Goal: Task Accomplishment & Management: Use online tool/utility

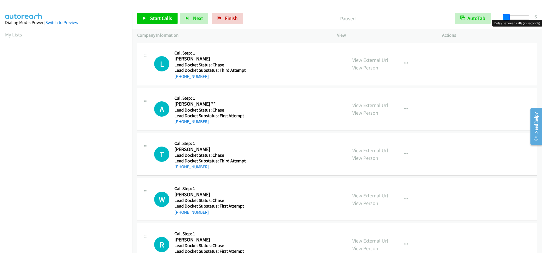
click at [504, 17] on span at bounding box center [506, 17] width 7 height 7
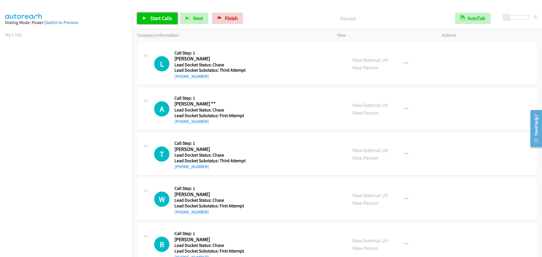
click at [166, 21] on span "Start Calls" at bounding box center [161, 18] width 22 height 6
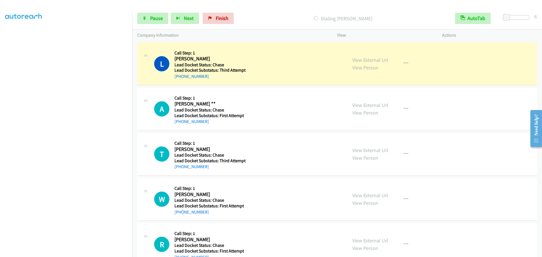
scroll to position [59, 0]
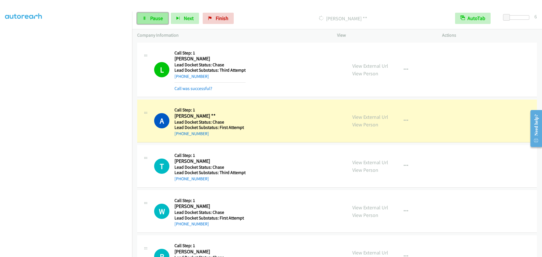
click at [159, 18] on span "Pause" at bounding box center [156, 18] width 13 height 6
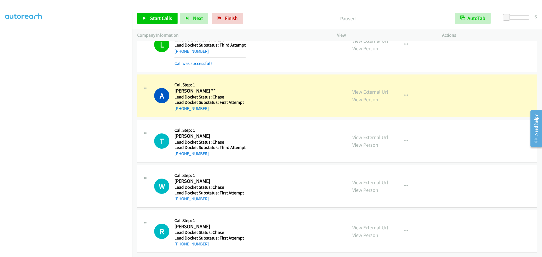
scroll to position [29, 0]
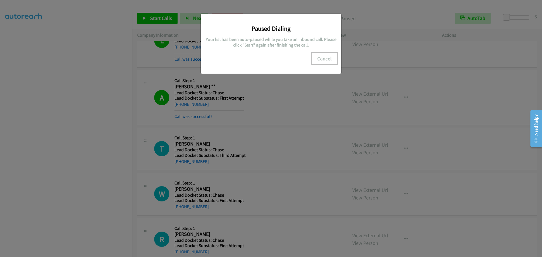
click at [325, 55] on button "Cancel" at bounding box center [324, 58] width 25 height 11
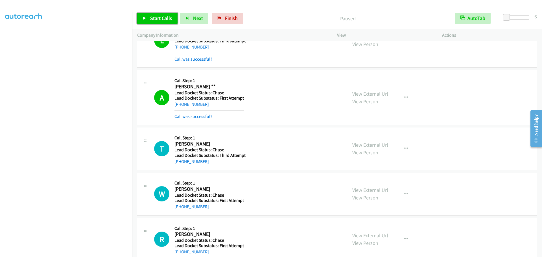
click at [164, 21] on span "Start Calls" at bounding box center [161, 18] width 22 height 6
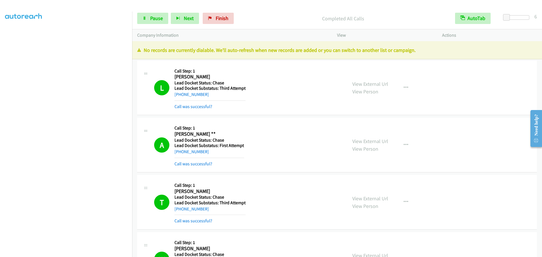
scroll to position [0, 0]
click at [13, 33] on link "My Lists" at bounding box center [13, 34] width 17 height 6
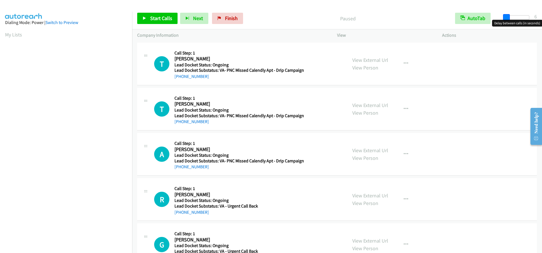
click at [508, 16] on span at bounding box center [506, 17] width 7 height 7
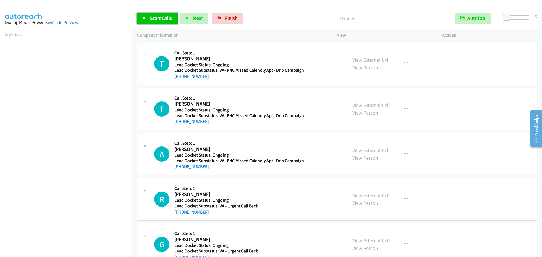
click at [155, 23] on link "Start Calls" at bounding box center [157, 18] width 40 height 11
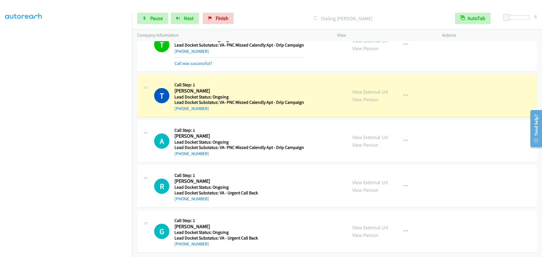
scroll to position [29, 0]
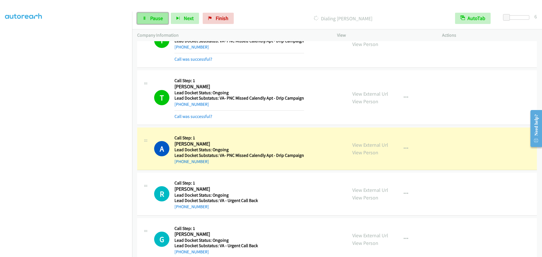
click at [150, 22] on link "Pause" at bounding box center [152, 18] width 31 height 11
click at [163, 18] on span "Start Calls" at bounding box center [161, 18] width 22 height 6
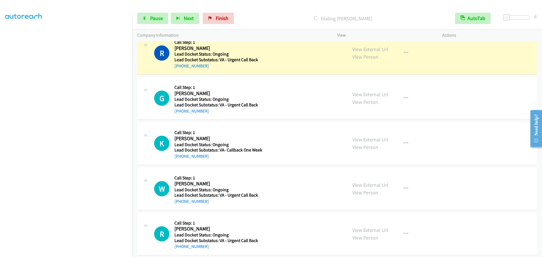
scroll to position [154, 0]
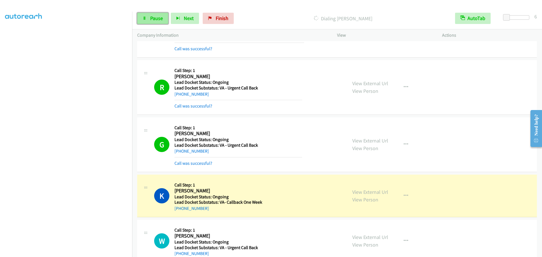
click at [153, 16] on span "Pause" at bounding box center [156, 18] width 13 height 6
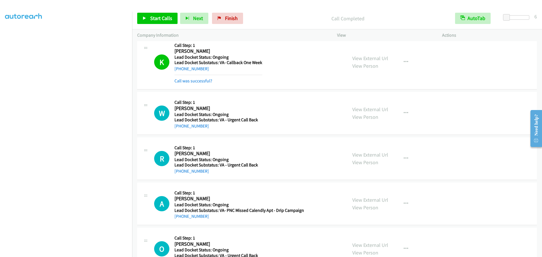
scroll to position [295, 0]
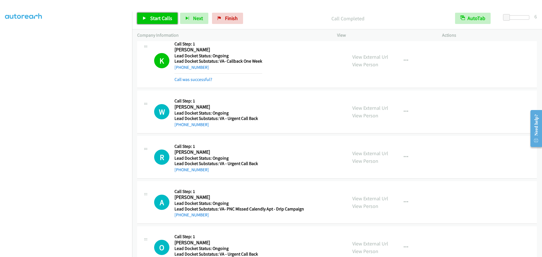
click at [155, 16] on span "Start Calls" at bounding box center [161, 18] width 22 height 6
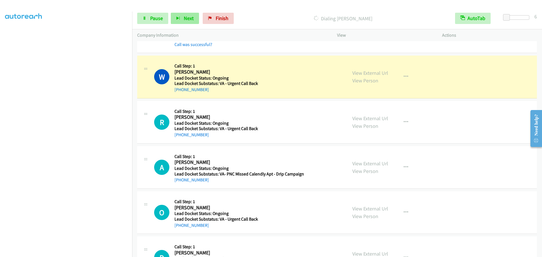
scroll to position [352, 0]
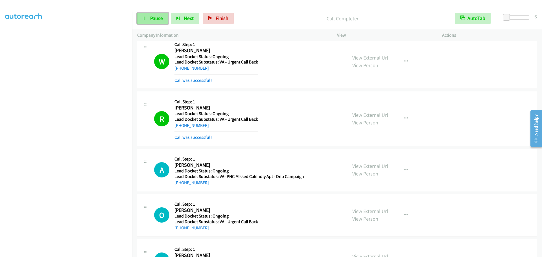
click at [155, 18] on span "Pause" at bounding box center [156, 18] width 13 height 6
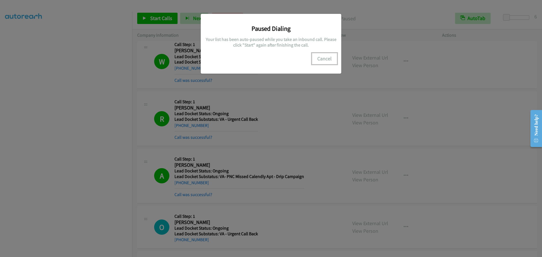
click at [326, 61] on button "Cancel" at bounding box center [324, 58] width 25 height 11
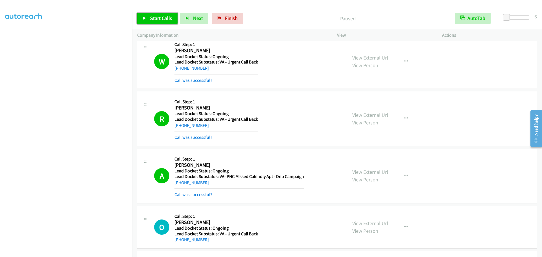
click at [155, 22] on link "Start Calls" at bounding box center [157, 18] width 40 height 11
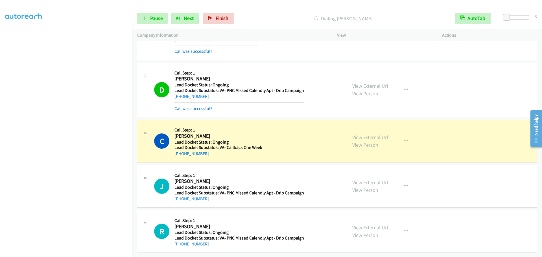
scroll to position [556, 0]
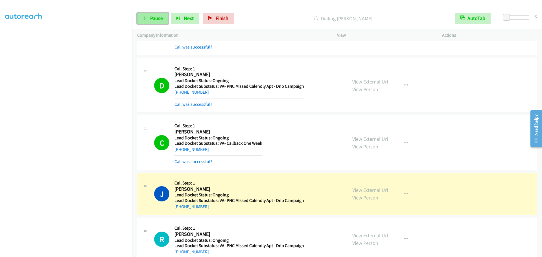
click at [141, 20] on link "Pause" at bounding box center [152, 18] width 31 height 11
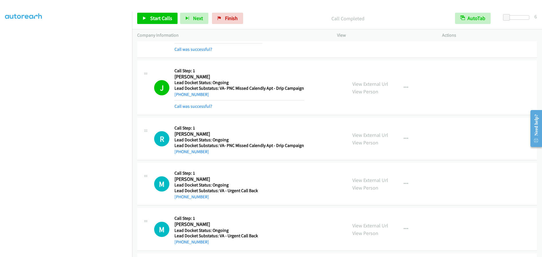
scroll to position [669, 0]
click at [165, 21] on span "Start Calls" at bounding box center [161, 18] width 22 height 6
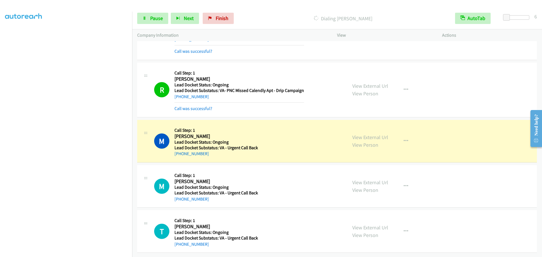
scroll to position [728, 0]
click at [155, 21] on span "Pause" at bounding box center [156, 18] width 13 height 6
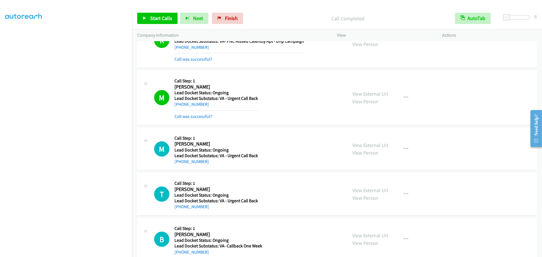
scroll to position [813, 0]
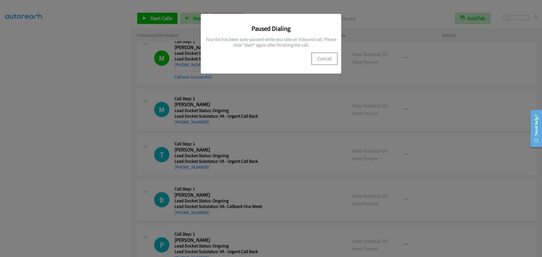
click at [324, 63] on button "Cancel" at bounding box center [324, 58] width 25 height 11
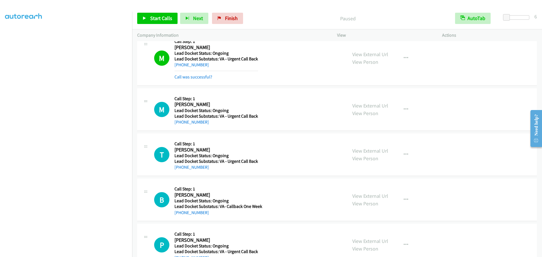
scroll to position [0, 0]
click at [14, 37] on link "My Lists" at bounding box center [13, 34] width 17 height 6
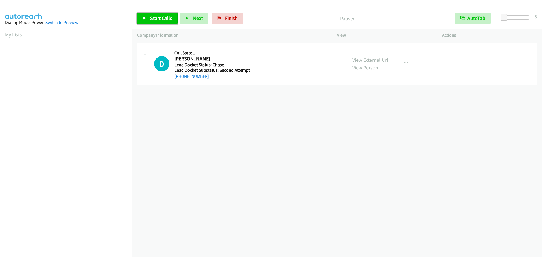
click at [165, 18] on span "Start Calls" at bounding box center [161, 18] width 22 height 6
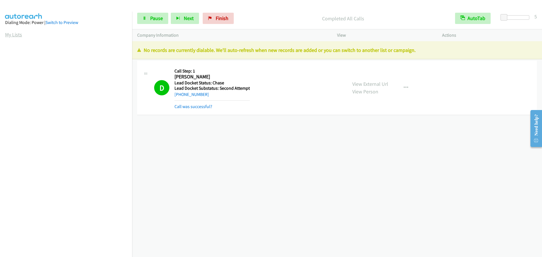
click at [16, 35] on link "My Lists" at bounding box center [13, 34] width 17 height 6
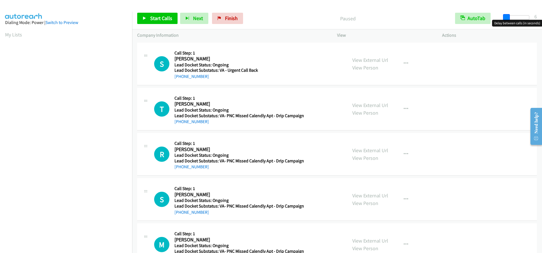
click at [507, 18] on span at bounding box center [506, 17] width 7 height 7
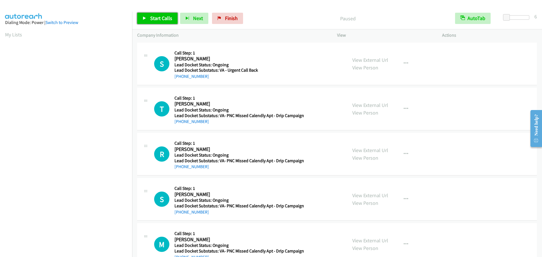
click at [157, 16] on span "Start Calls" at bounding box center [161, 18] width 22 height 6
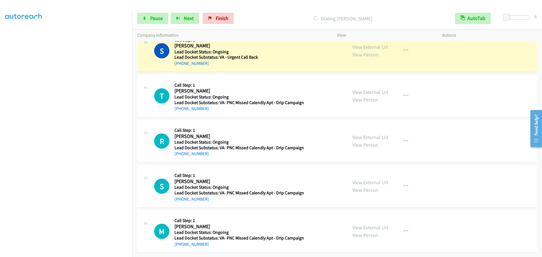
scroll to position [59, 0]
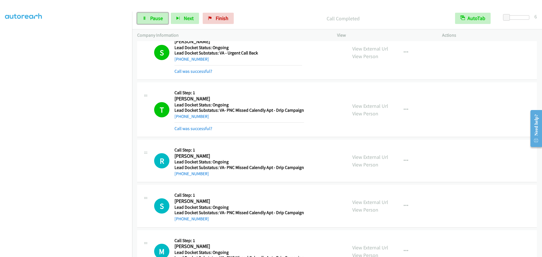
drag, startPoint x: 149, startPoint y: 23, endPoint x: 150, endPoint y: 19, distance: 4.1
click at [149, 23] on link "Pause" at bounding box center [152, 18] width 31 height 11
click at [161, 19] on span "Start Calls" at bounding box center [161, 18] width 22 height 6
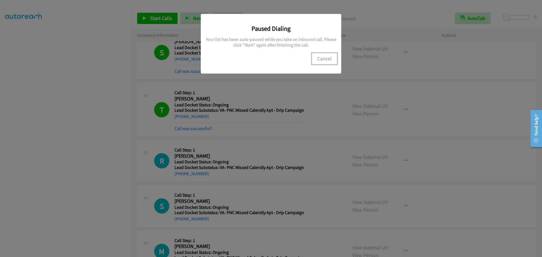
click at [323, 60] on button "Cancel" at bounding box center [324, 58] width 25 height 11
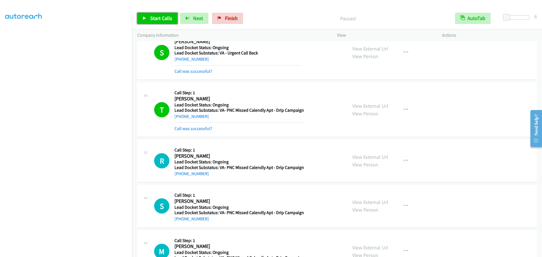
click at [147, 14] on link "Start Calls" at bounding box center [157, 18] width 40 height 11
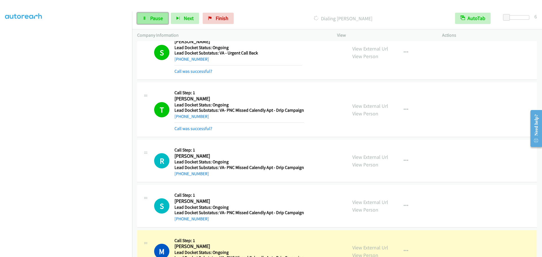
click at [157, 17] on span "Pause" at bounding box center [156, 18] width 13 height 6
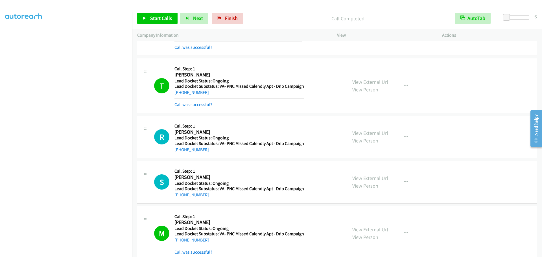
scroll to position [0, 0]
drag, startPoint x: 16, startPoint y: 35, endPoint x: 21, endPoint y: 35, distance: 4.5
click at [16, 35] on link "My Lists" at bounding box center [13, 34] width 17 height 6
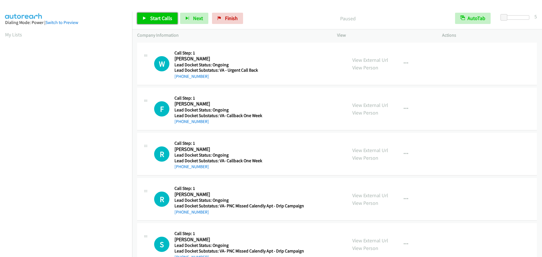
click at [166, 18] on span "Start Calls" at bounding box center [161, 18] width 22 height 6
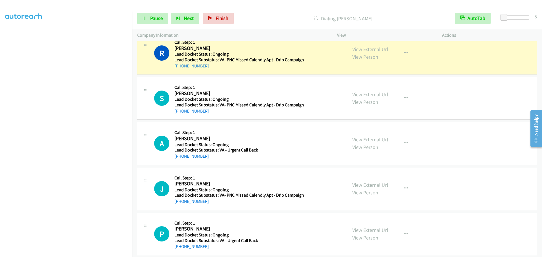
scroll to position [189, 0]
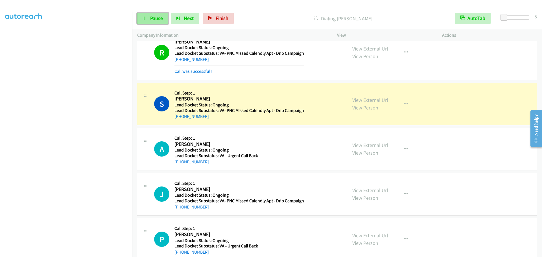
click at [153, 20] on span "Pause" at bounding box center [156, 18] width 13 height 6
click at [172, 19] on link "Start Calls" at bounding box center [157, 18] width 40 height 11
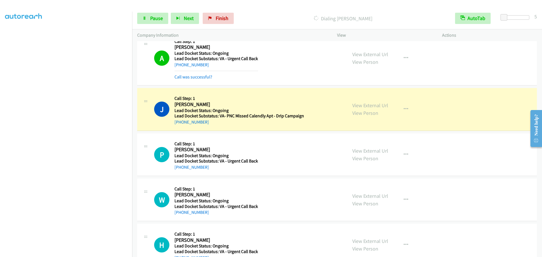
scroll to position [326, 0]
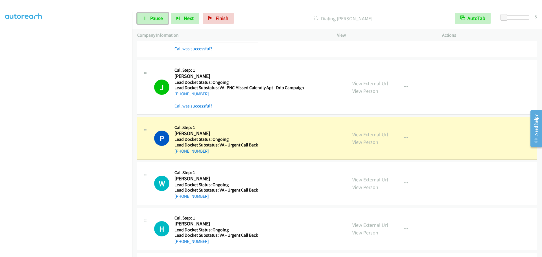
drag, startPoint x: 161, startPoint y: 14, endPoint x: 166, endPoint y: 10, distance: 7.2
click at [161, 14] on link "Pause" at bounding box center [152, 18] width 31 height 11
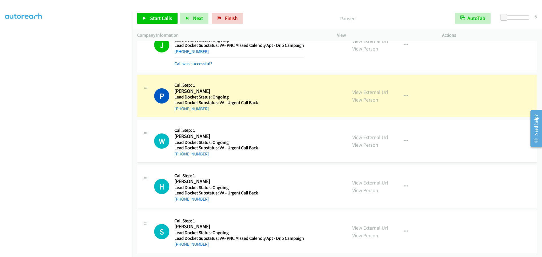
scroll to position [372, 0]
click at [154, 15] on span "Start Calls" at bounding box center [161, 18] width 22 height 6
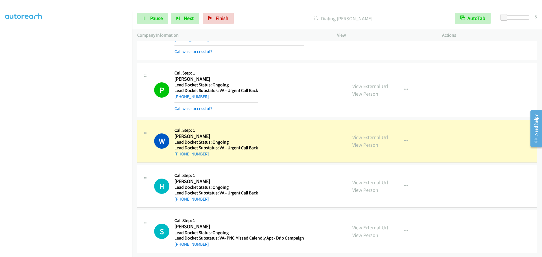
scroll to position [385, 0]
click at [149, 19] on link "Pause" at bounding box center [152, 18] width 31 height 11
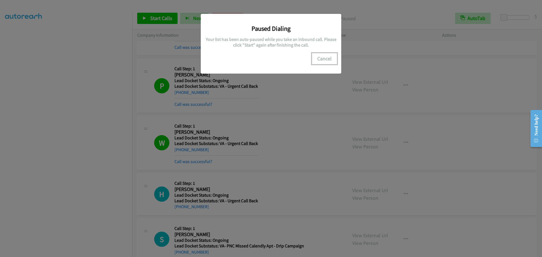
click at [325, 58] on button "Cancel" at bounding box center [324, 58] width 25 height 11
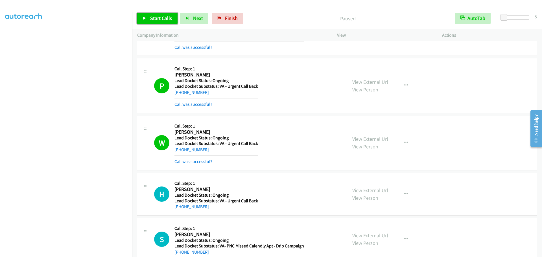
click at [160, 18] on span "Start Calls" at bounding box center [161, 18] width 22 height 6
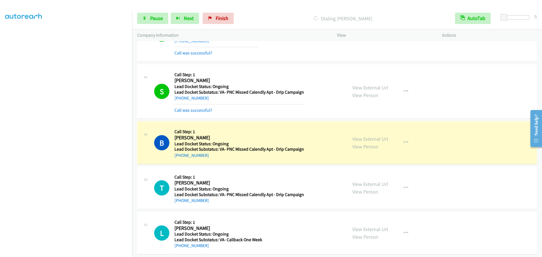
scroll to position [556, 0]
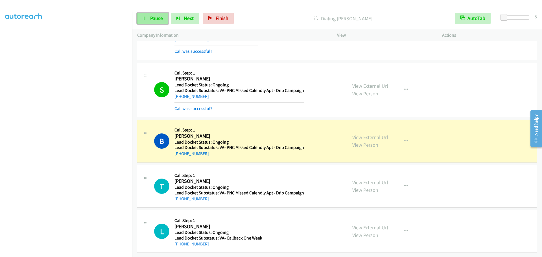
click at [153, 14] on link "Pause" at bounding box center [152, 18] width 31 height 11
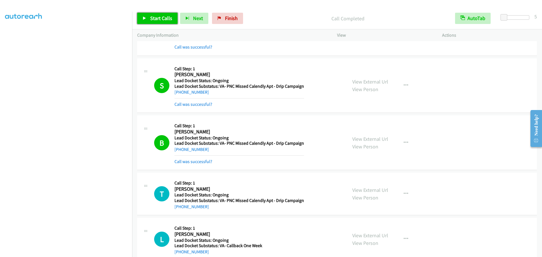
click at [166, 16] on span "Start Calls" at bounding box center [161, 18] width 22 height 6
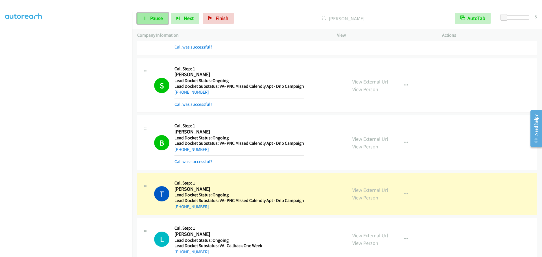
click at [163, 17] on link "Pause" at bounding box center [152, 18] width 31 height 11
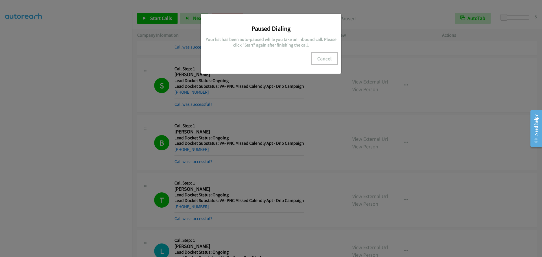
click at [321, 56] on button "Cancel" at bounding box center [324, 58] width 25 height 11
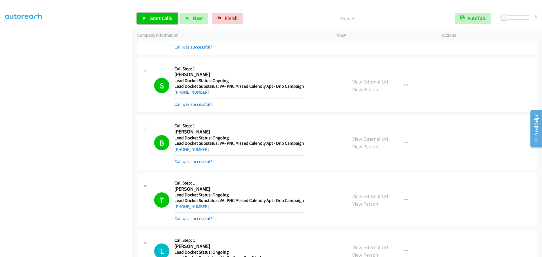
drag, startPoint x: 166, startPoint y: 16, endPoint x: 190, endPoint y: 8, distance: 24.7
click at [166, 16] on span "Start Calls" at bounding box center [161, 18] width 22 height 6
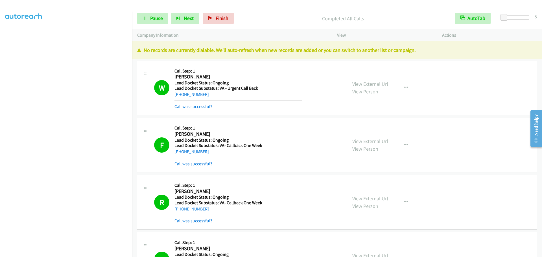
scroll to position [0, 0]
click at [17, 36] on link "My Lists" at bounding box center [13, 34] width 17 height 6
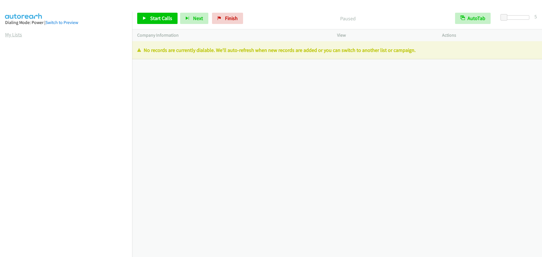
click at [14, 35] on link "My Lists" at bounding box center [13, 34] width 17 height 6
